Goal: Transaction & Acquisition: Purchase product/service

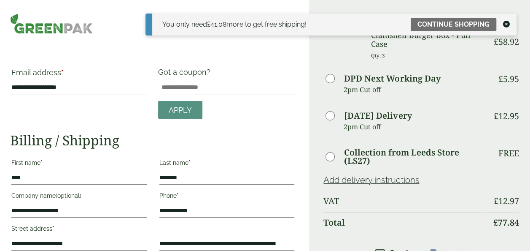
click at [510, 26] on div "You only need £ 41.08 more to get free shipping! Continue shopping" at bounding box center [331, 24] width 371 height 22
click at [508, 24] on icon at bounding box center [506, 24] width 7 height 7
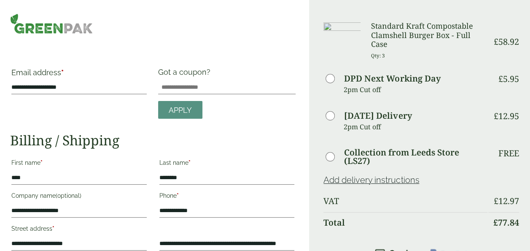
click at [55, 35] on div "**********" at bounding box center [154, 251] width 309 height 503
click at [41, 23] on img at bounding box center [51, 23] width 83 height 20
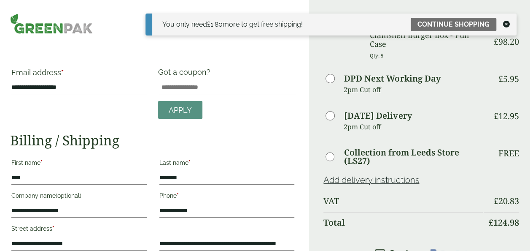
click at [509, 24] on icon at bounding box center [506, 24] width 7 height 7
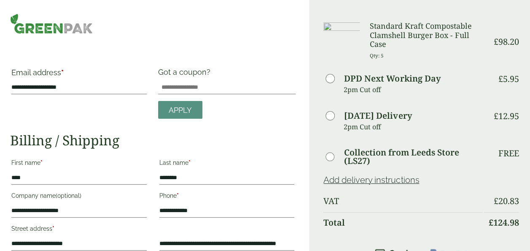
click at [58, 29] on img at bounding box center [51, 23] width 83 height 20
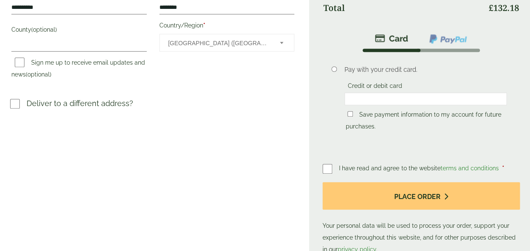
scroll to position [270, 0]
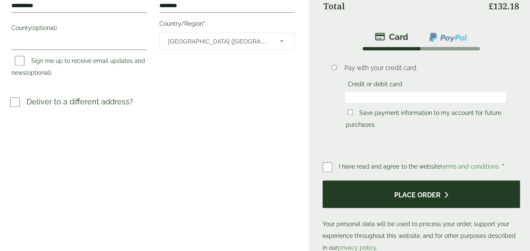
click at [380, 194] on button "Place order" at bounding box center [421, 193] width 197 height 27
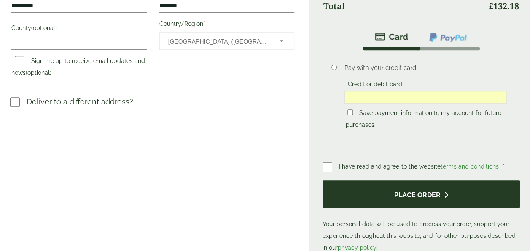
click at [402, 190] on button "Place order" at bounding box center [421, 193] width 197 height 27
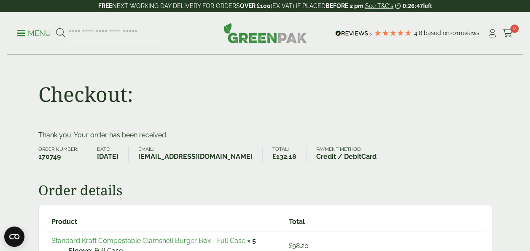
click at [363, 65] on div "Checkout:" at bounding box center [265, 92] width 464 height 75
